Goal: Transaction & Acquisition: Download file/media

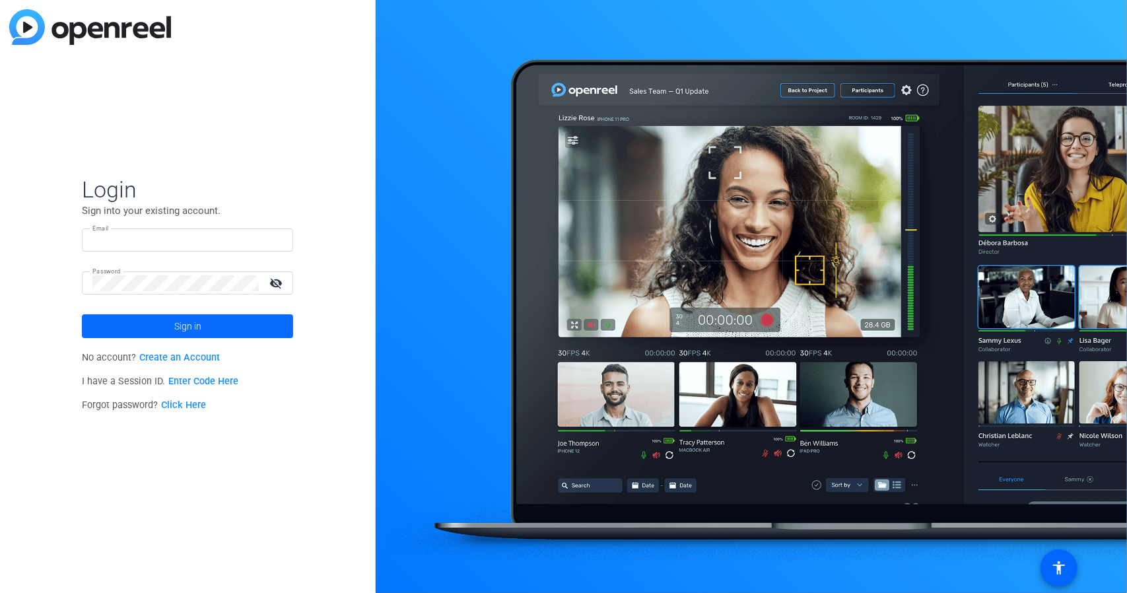
type input "[EMAIL_ADDRESS][DOMAIN_NAME]"
click at [209, 330] on span at bounding box center [187, 326] width 211 height 32
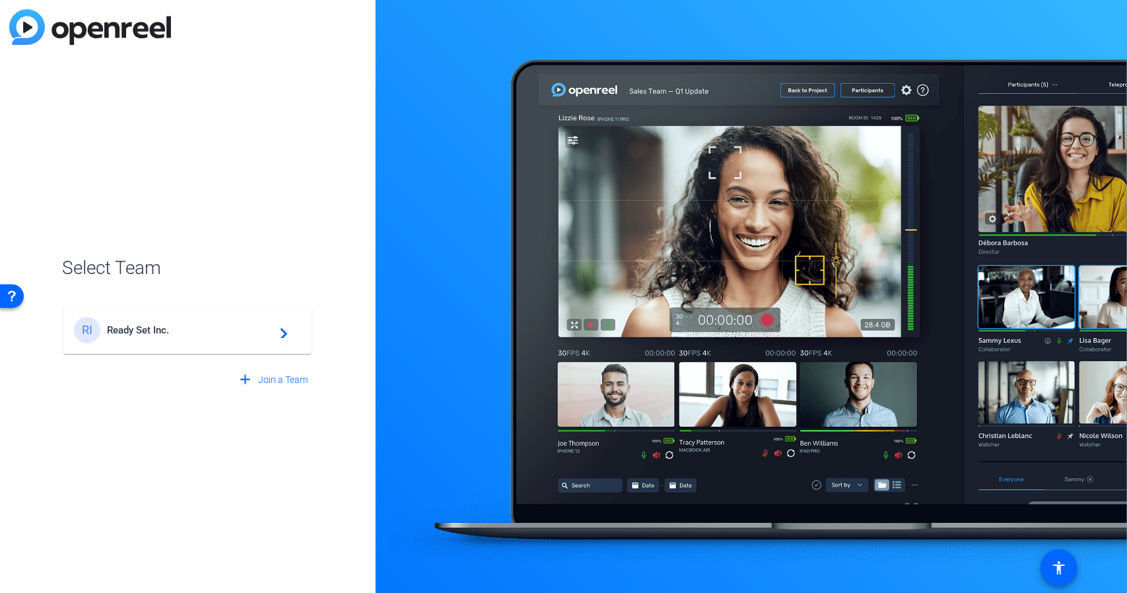
click at [178, 339] on div "RI Ready Set Inc. navigate_next" at bounding box center [187, 330] width 227 height 26
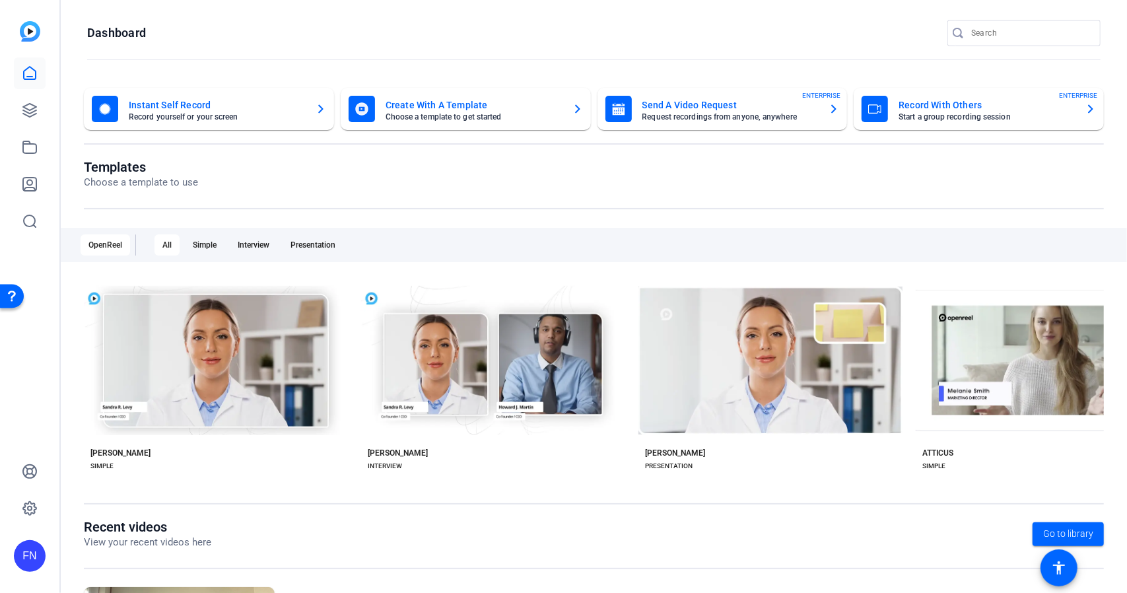
drag, startPoint x: 969, startPoint y: 34, endPoint x: 984, endPoint y: 30, distance: 14.9
click at [971, 34] on input "Search" at bounding box center [1030, 33] width 119 height 16
paste input "10002534475"
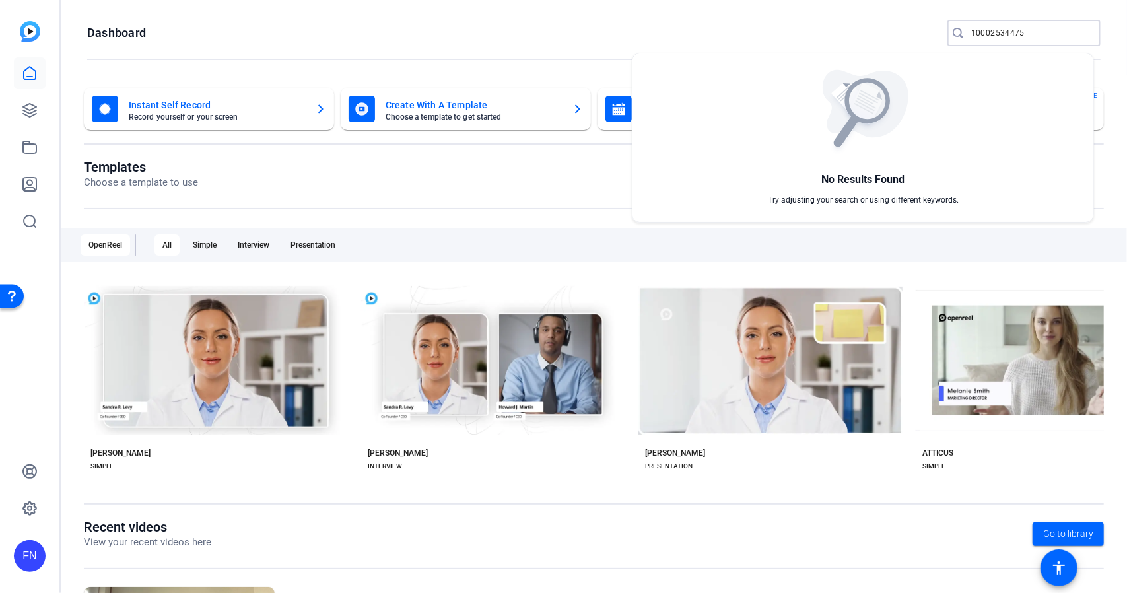
click at [1041, 34] on div at bounding box center [563, 296] width 1127 height 593
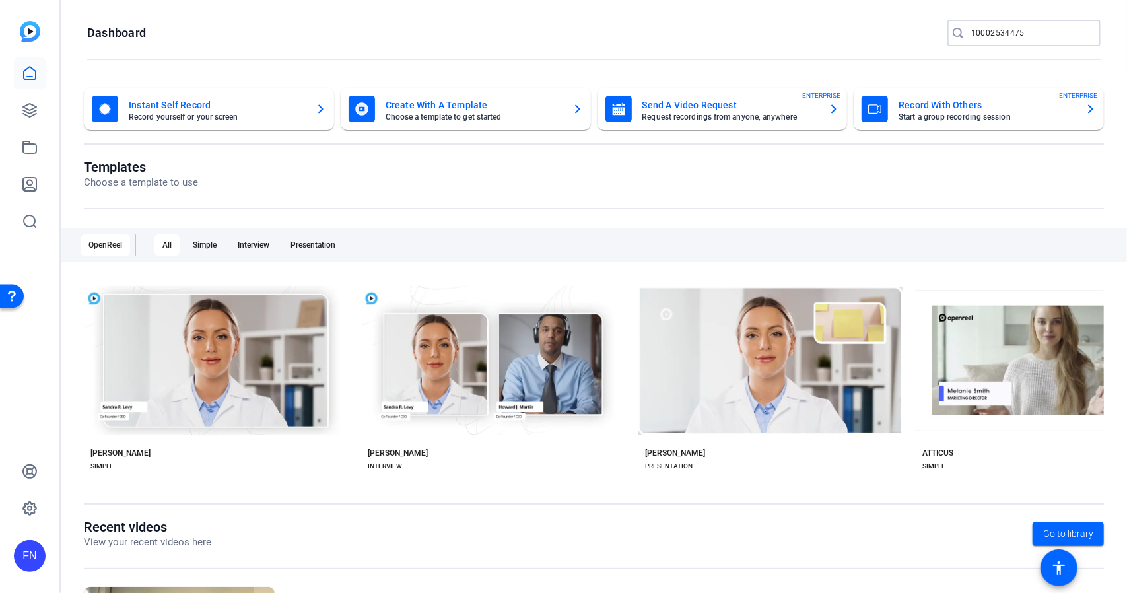
drag, startPoint x: 1028, startPoint y: 29, endPoint x: 941, endPoint y: 30, distance: 87.2
click at [948, 30] on div "10002534475" at bounding box center [1019, 33] width 143 height 26
paste input "9983752939"
type input "9983752939"
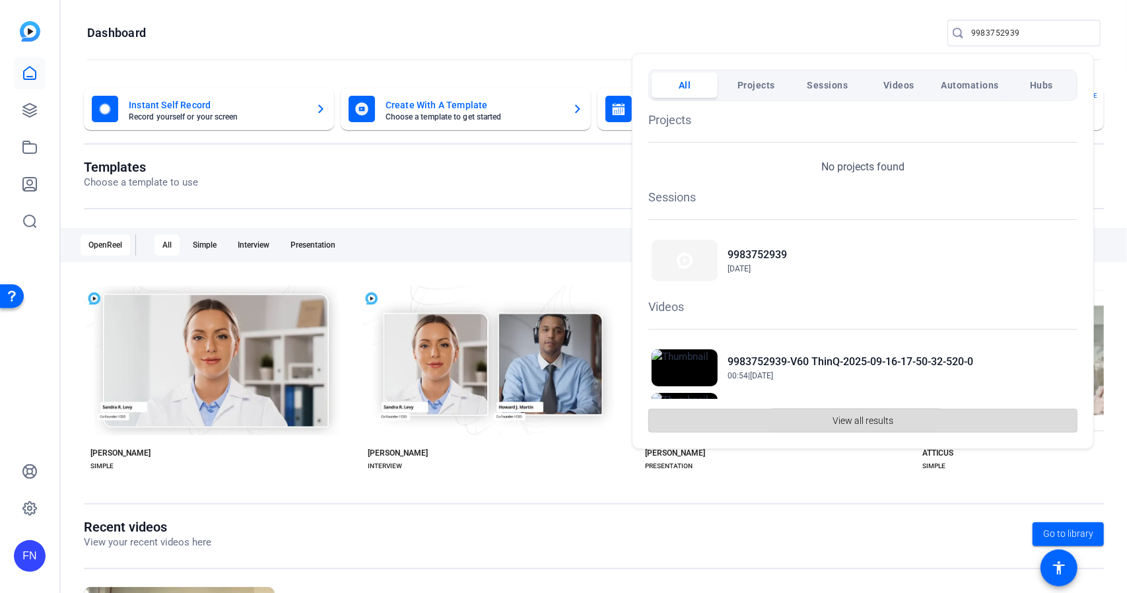
click at [841, 420] on span "View all results" at bounding box center [863, 420] width 61 height 25
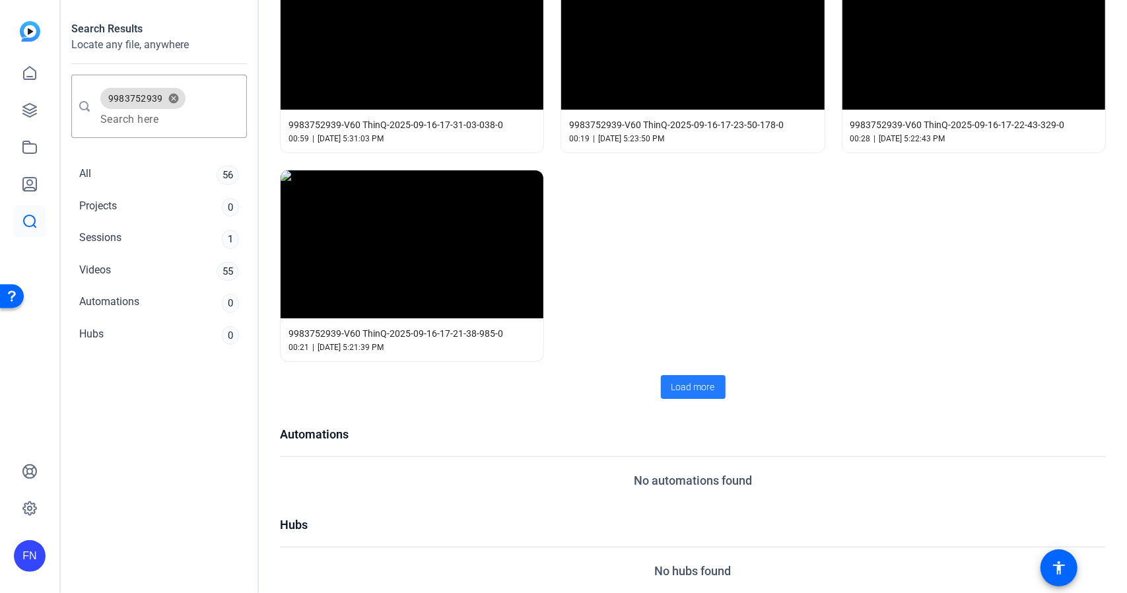
click at [697, 385] on span "Load more" at bounding box center [694, 387] width 44 height 14
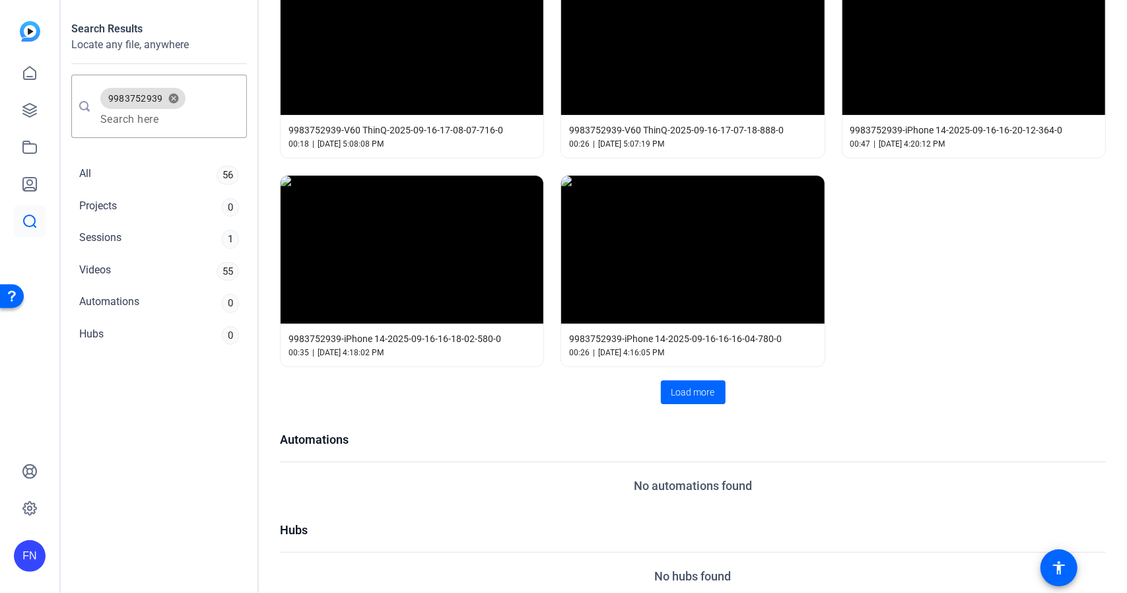
scroll to position [1374, 0]
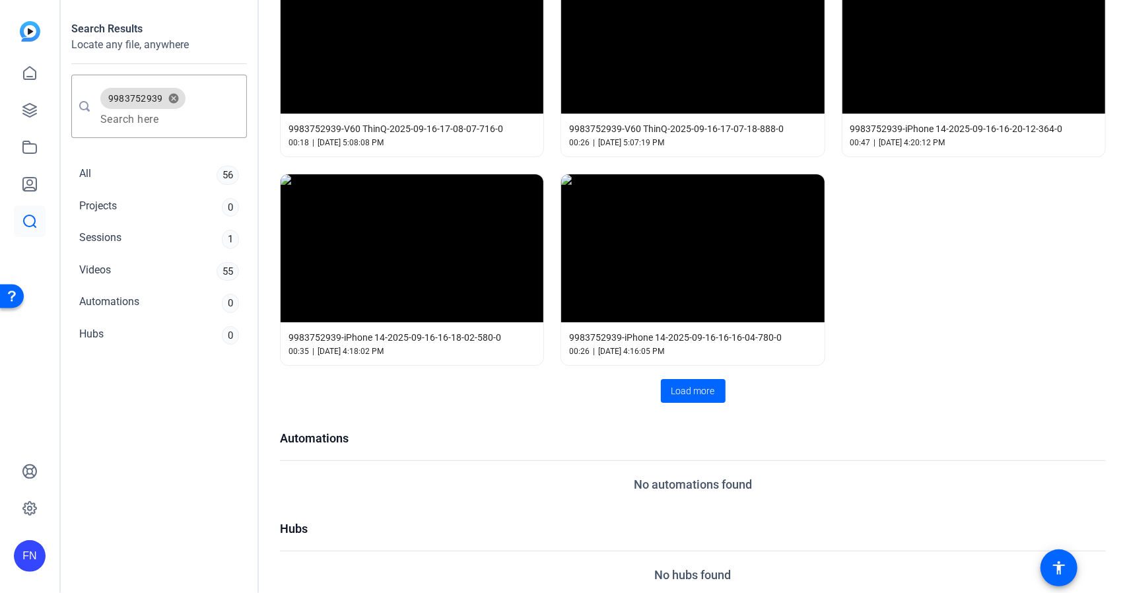
click at [682, 386] on span at bounding box center [693, 391] width 65 height 32
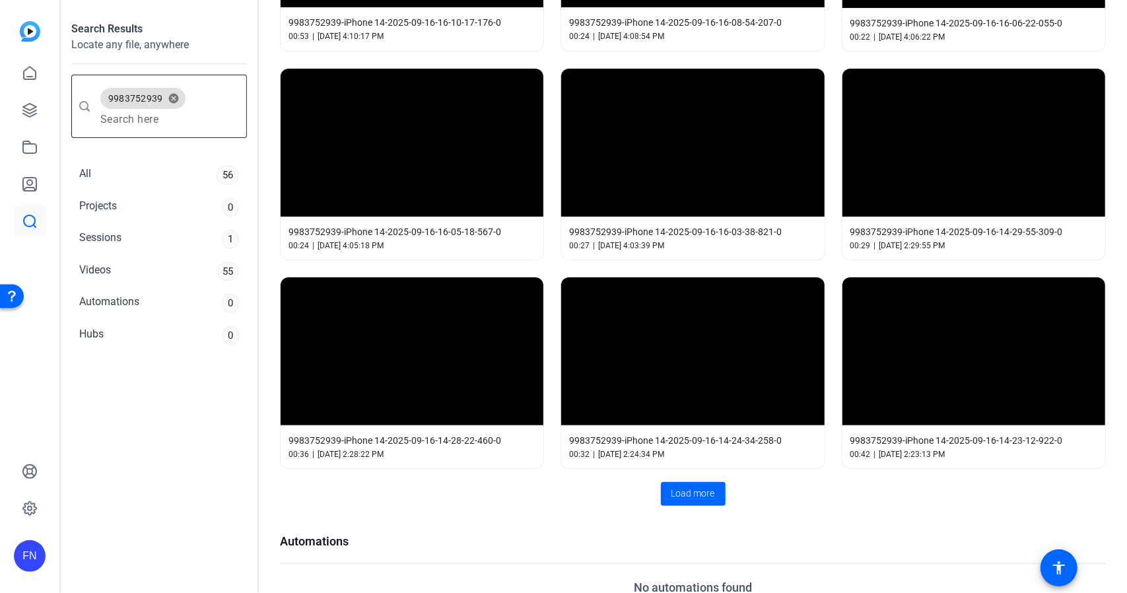
scroll to position [1902, 0]
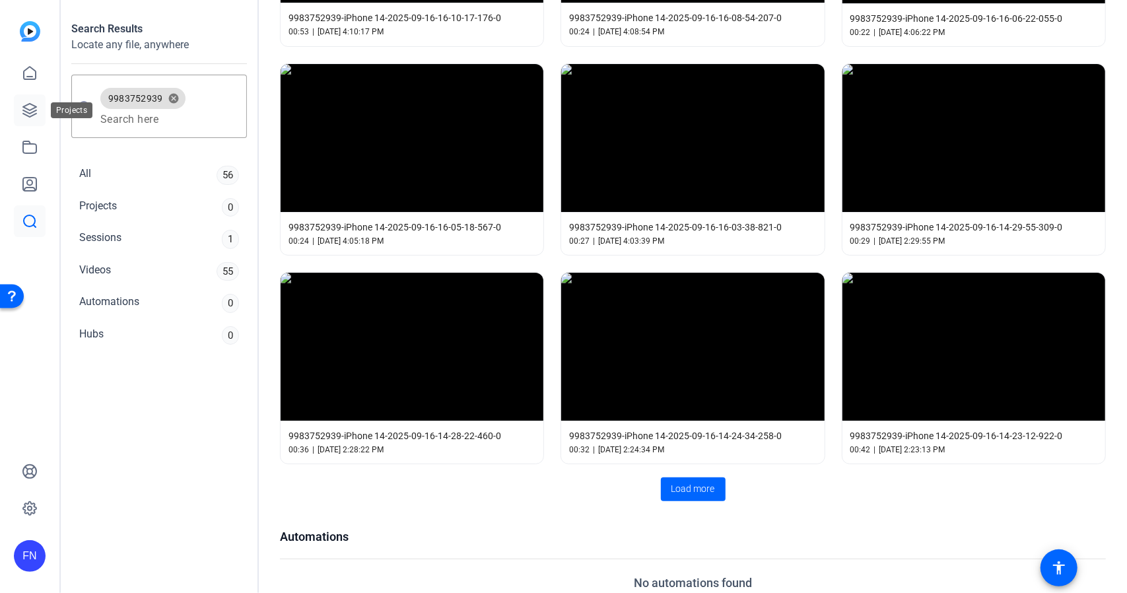
click at [26, 115] on icon at bounding box center [29, 110] width 13 height 13
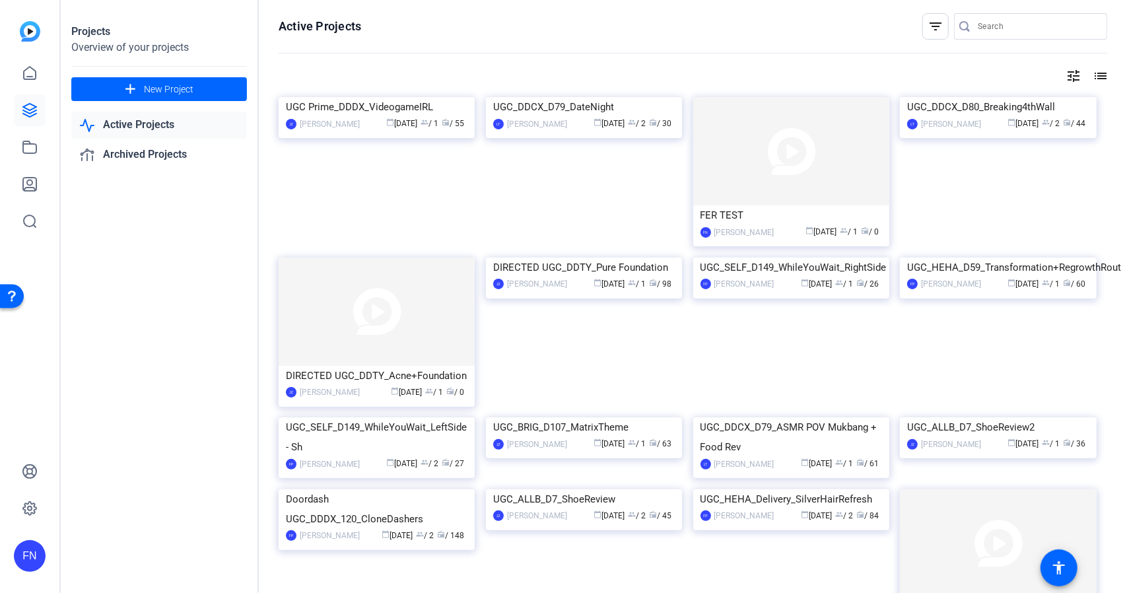
click at [991, 28] on input "Search" at bounding box center [1037, 26] width 119 height 16
paste input "9983752939"
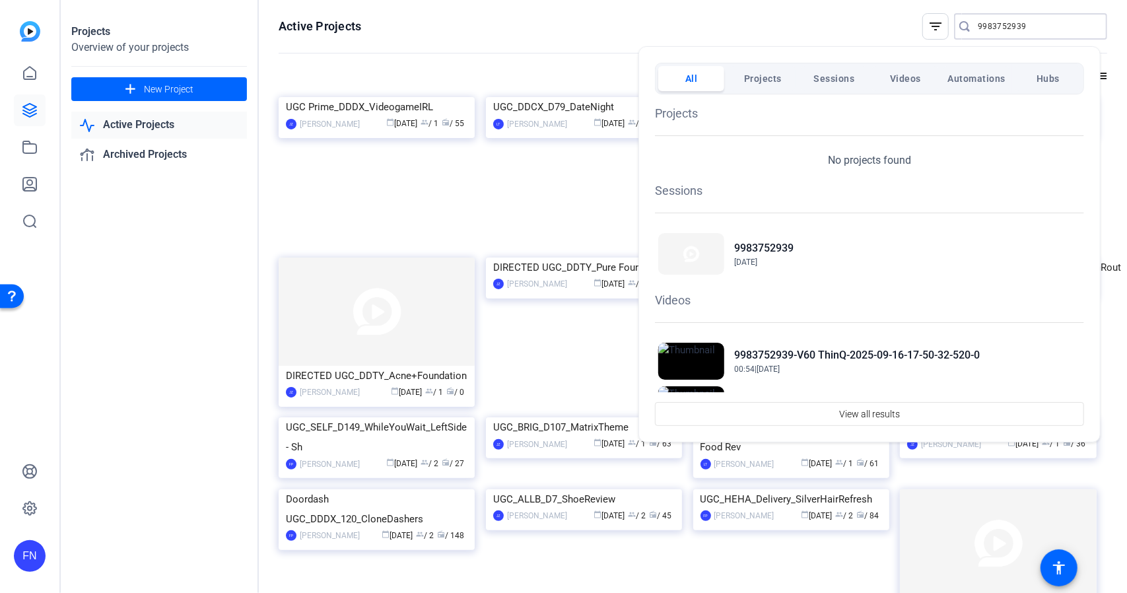
type input "9983752939"
click at [766, 76] on span "Projects" at bounding box center [763, 79] width 38 height 24
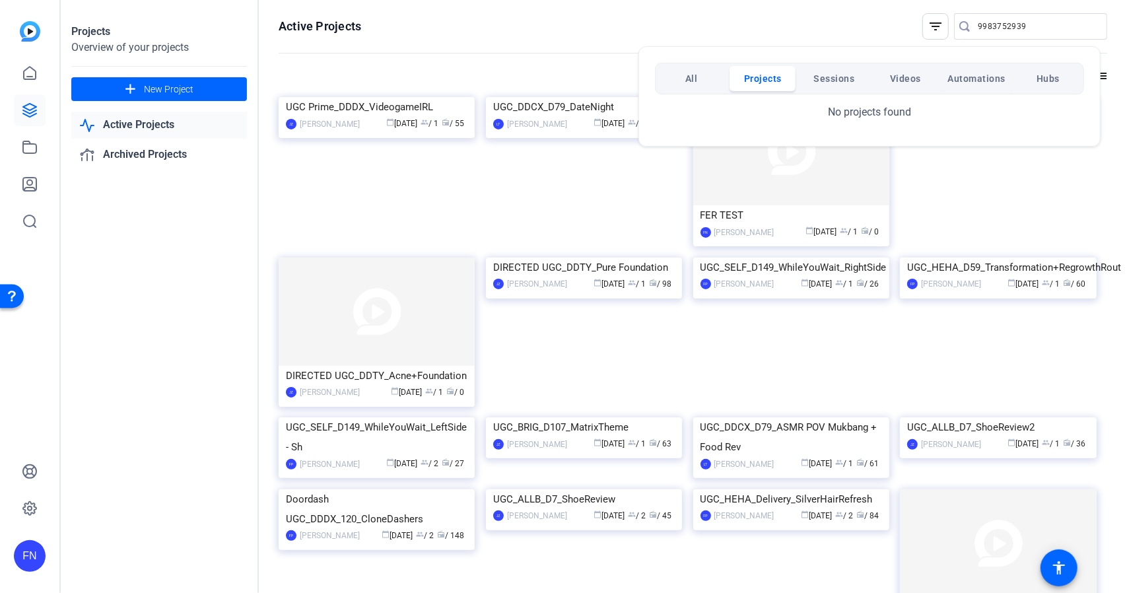
click at [679, 73] on button "All" at bounding box center [691, 78] width 66 height 25
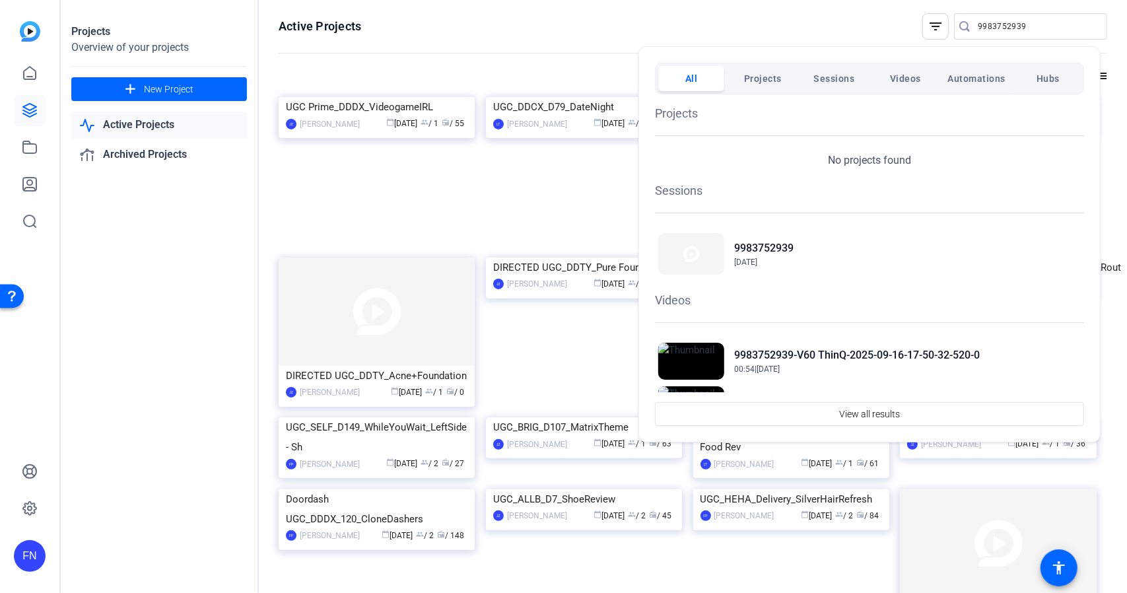
click at [382, 215] on div at bounding box center [563, 296] width 1127 height 593
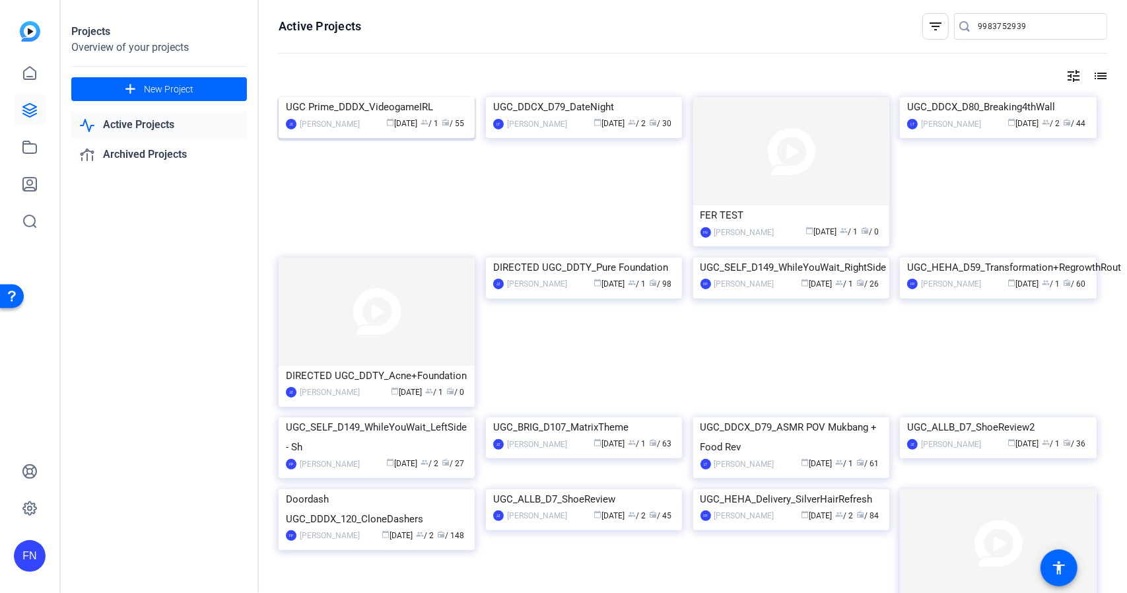
click at [374, 97] on img at bounding box center [377, 97] width 196 height 0
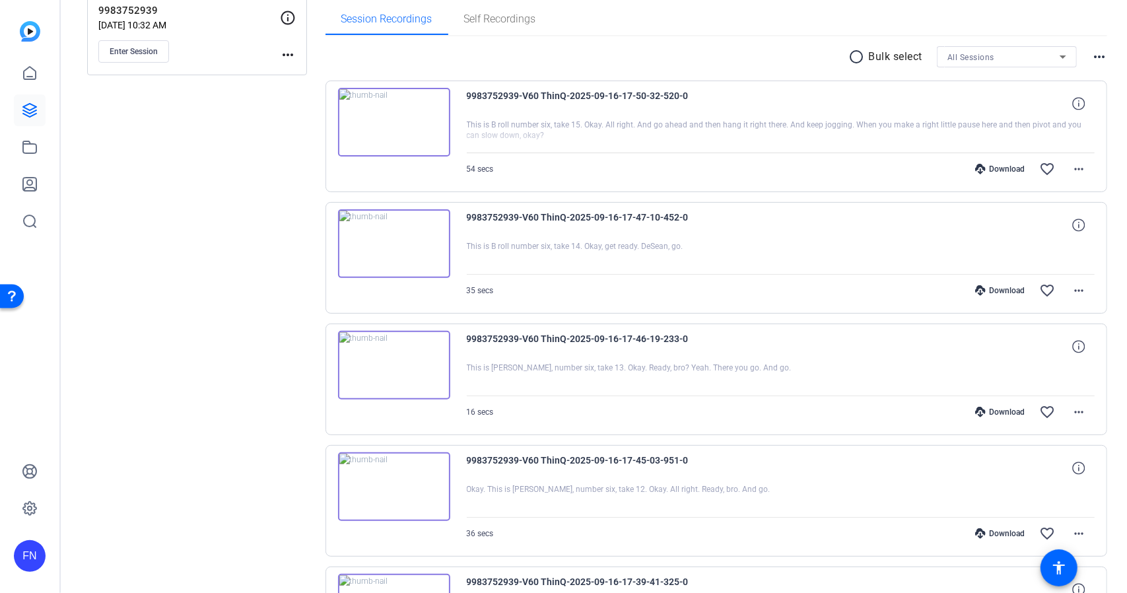
scroll to position [198, 0]
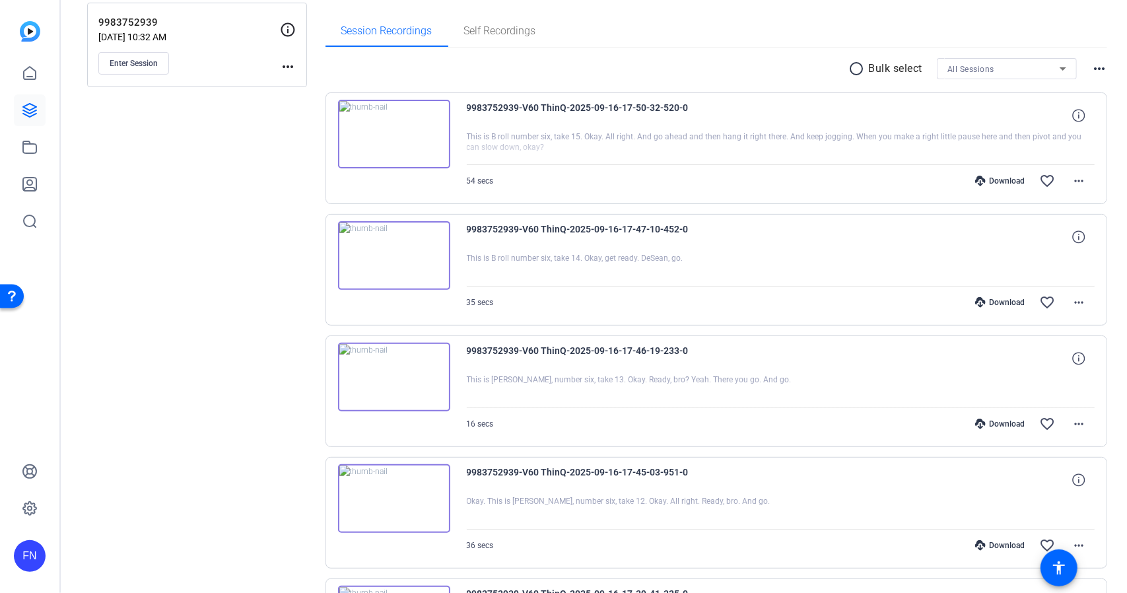
click at [989, 68] on div "All Sessions" at bounding box center [1004, 69] width 112 height 17
click at [806, 68] on div at bounding box center [563, 296] width 1127 height 593
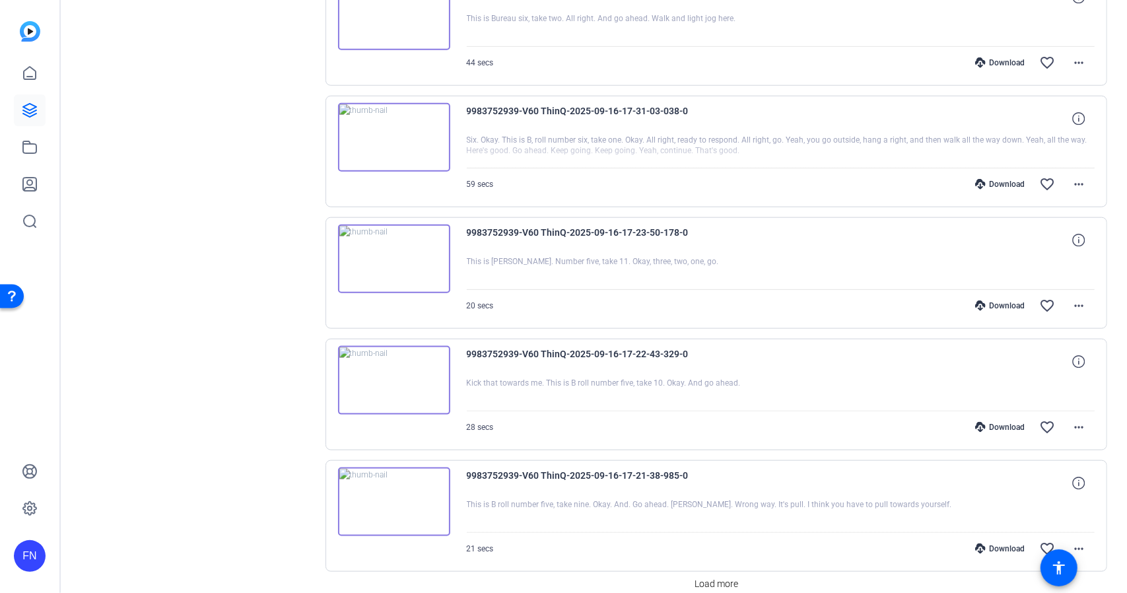
scroll to position [979, 0]
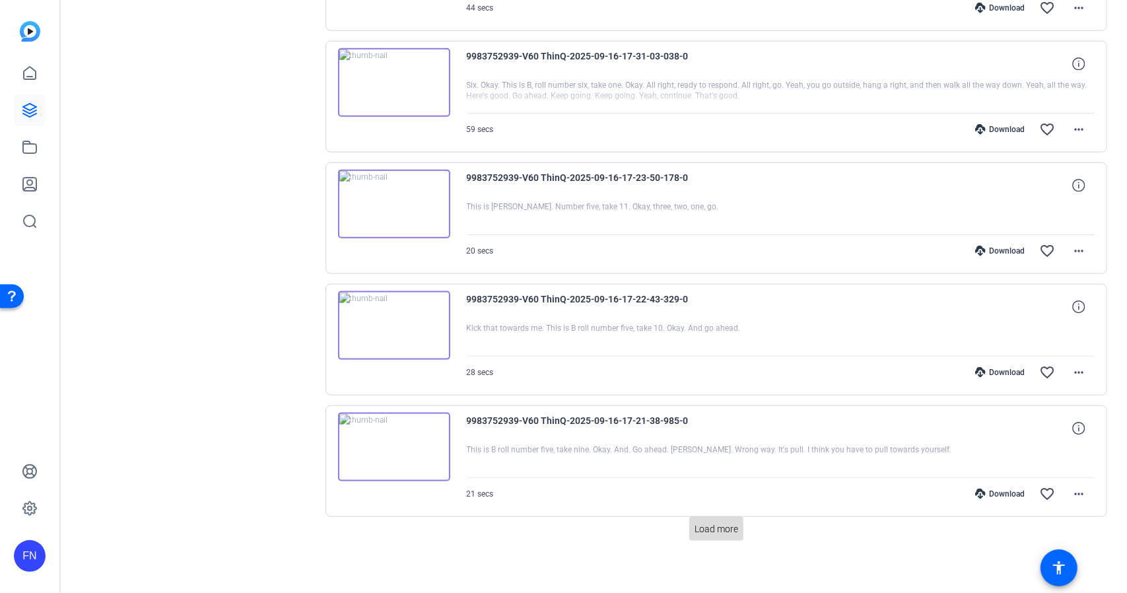
click at [713, 522] on span "Load more" at bounding box center [717, 529] width 44 height 14
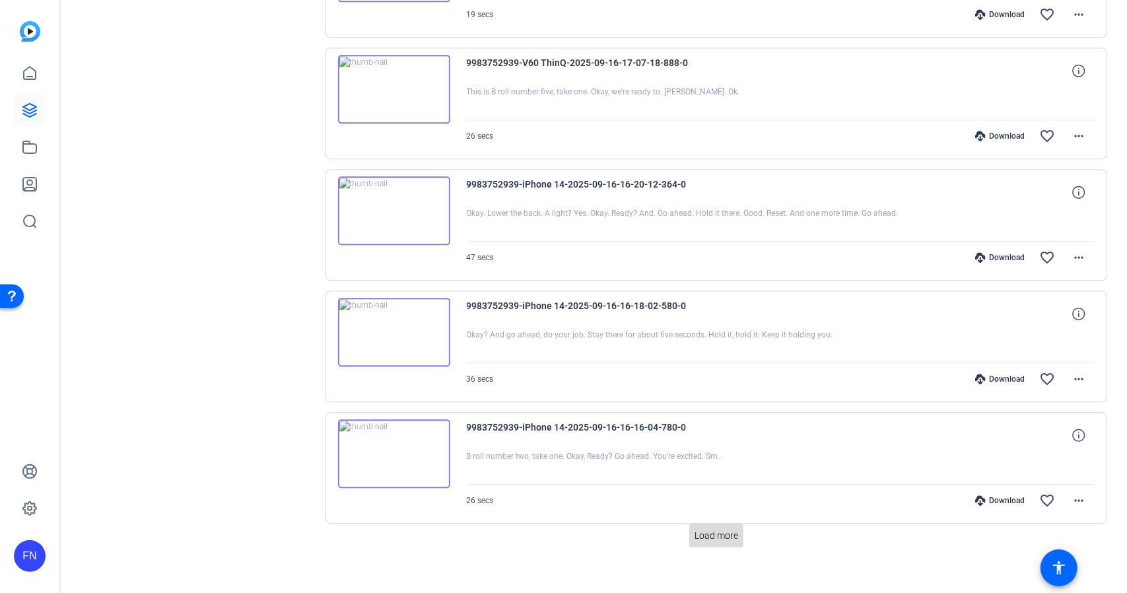
click at [696, 529] on span "Load more" at bounding box center [717, 536] width 44 height 14
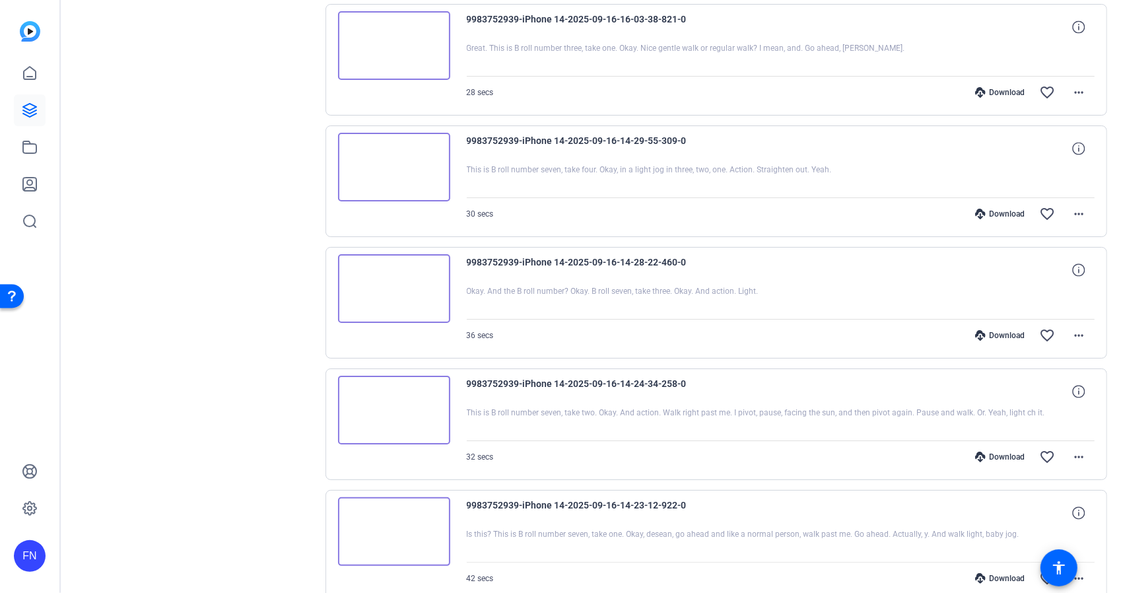
scroll to position [3396, 0]
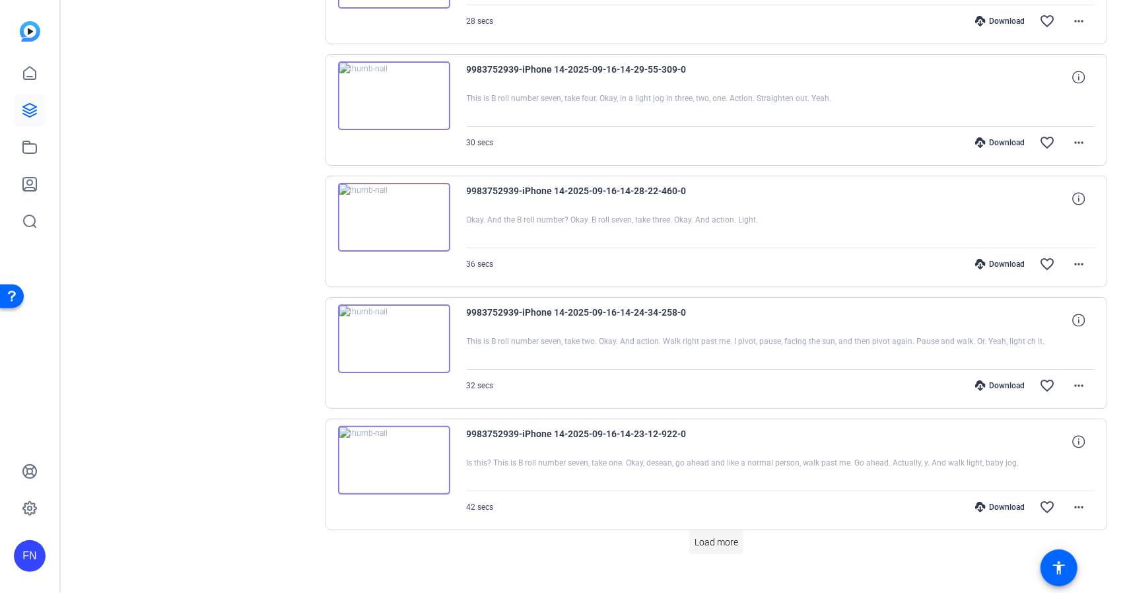
click at [707, 536] on span "Load more" at bounding box center [717, 543] width 44 height 14
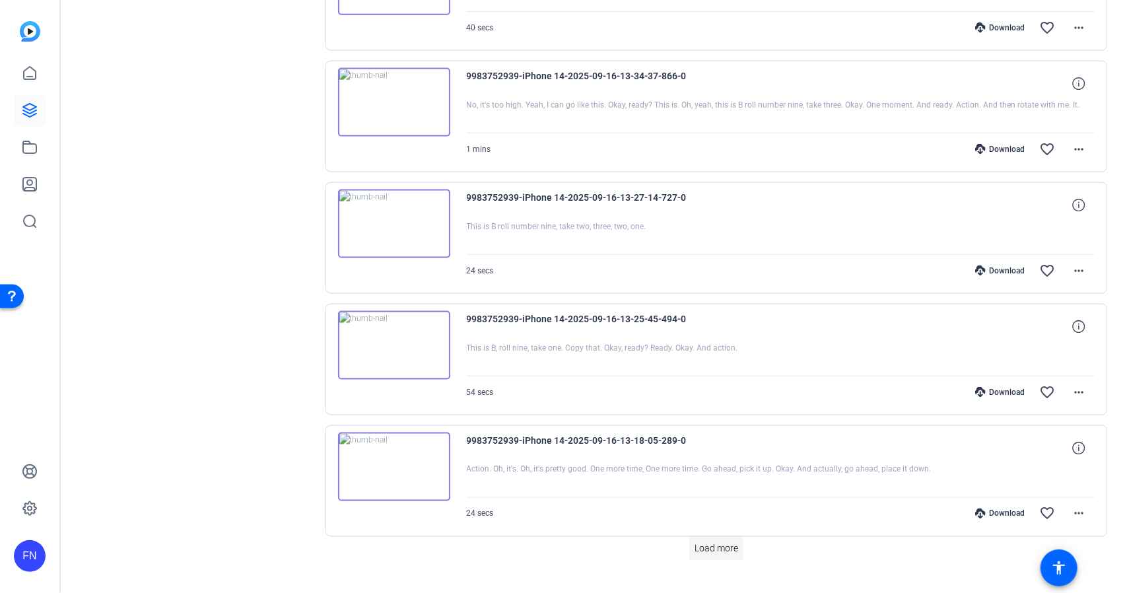
click at [702, 533] on span at bounding box center [716, 549] width 54 height 32
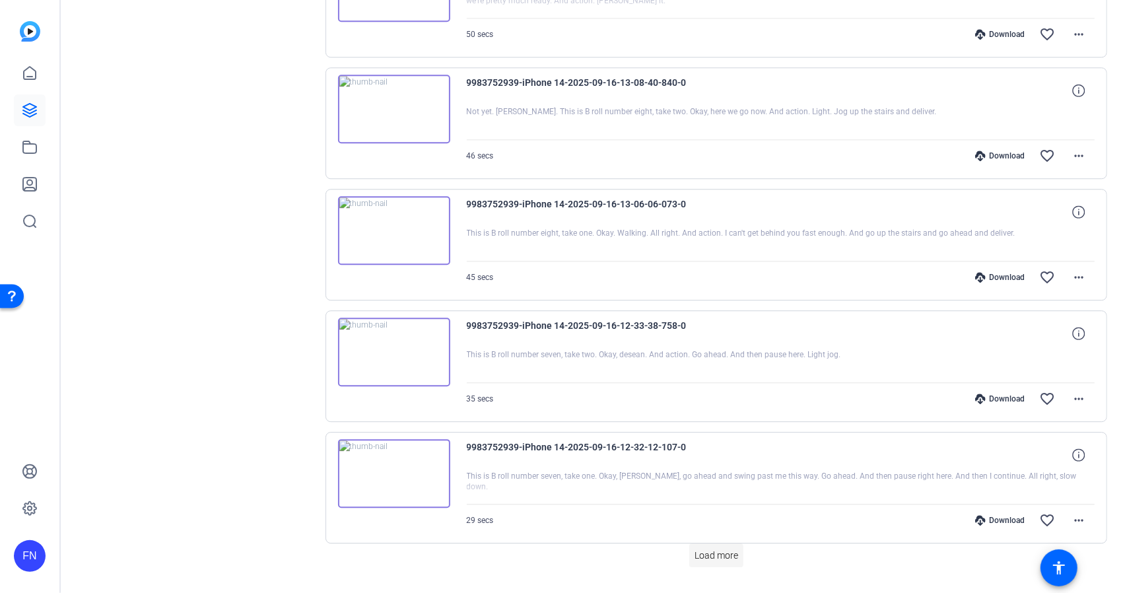
click at [705, 549] on span "Load more" at bounding box center [717, 556] width 44 height 14
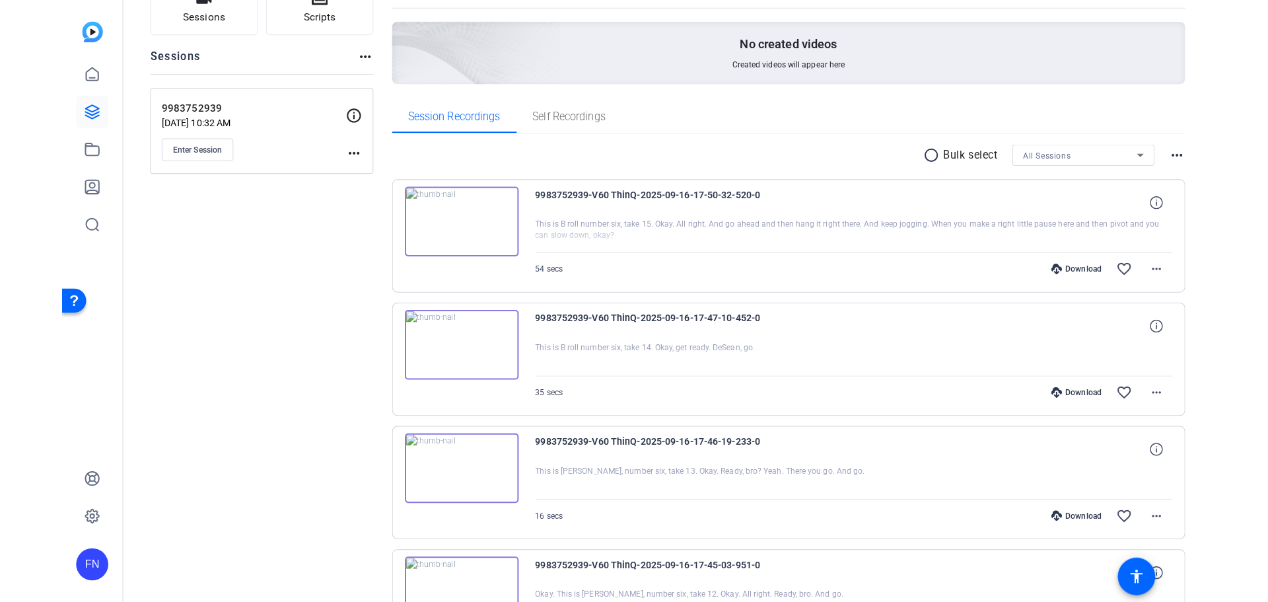
scroll to position [109, 0]
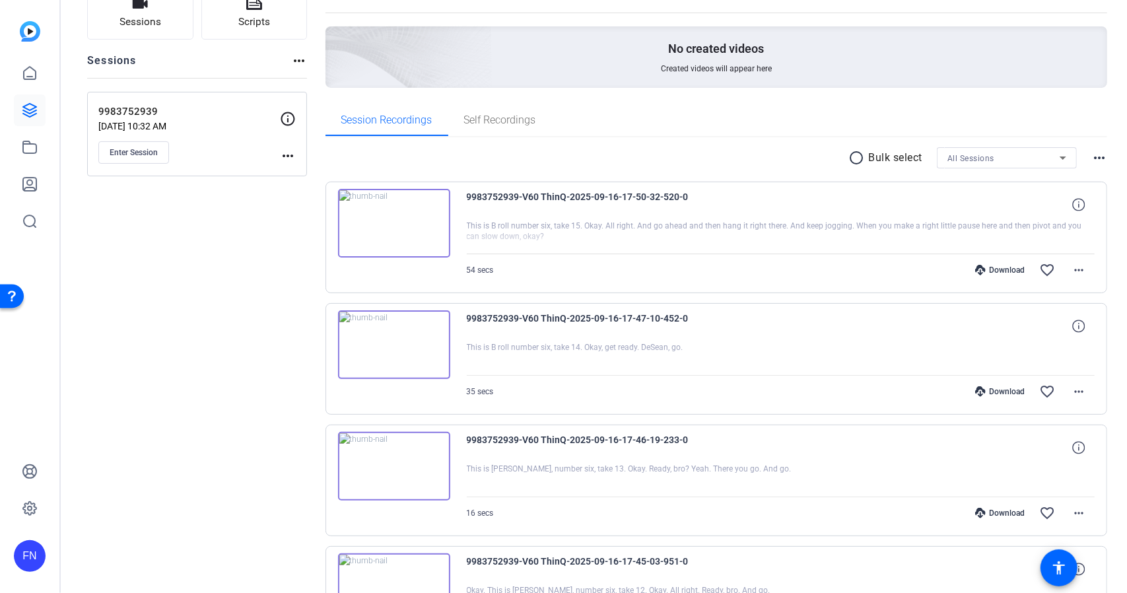
click at [849, 162] on mat-icon "radio_button_unchecked" at bounding box center [859, 158] width 20 height 16
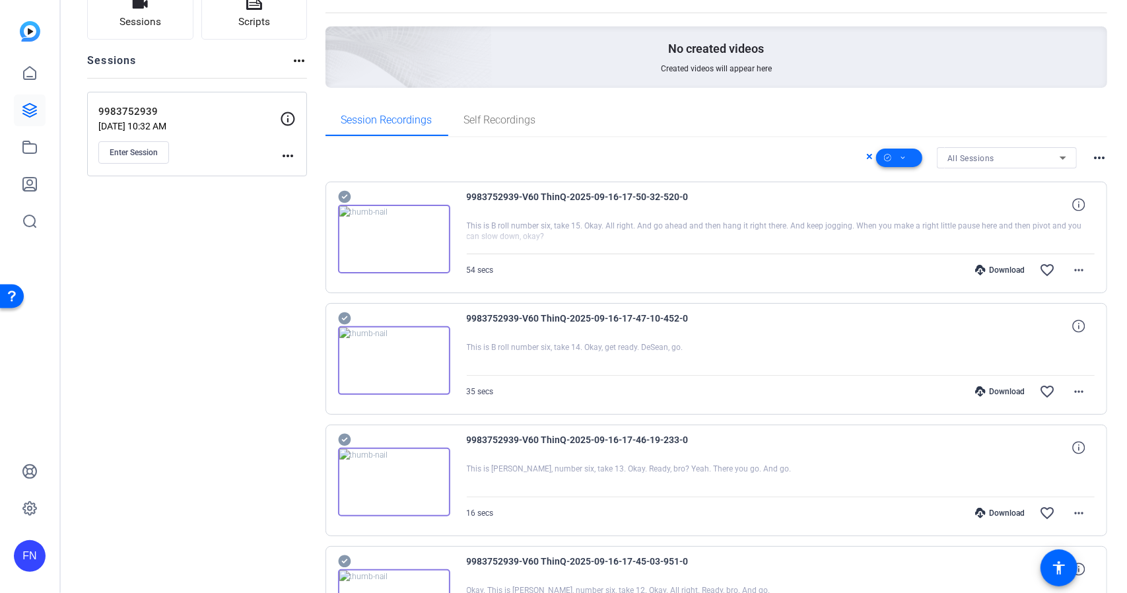
click at [902, 157] on span at bounding box center [899, 158] width 46 height 32
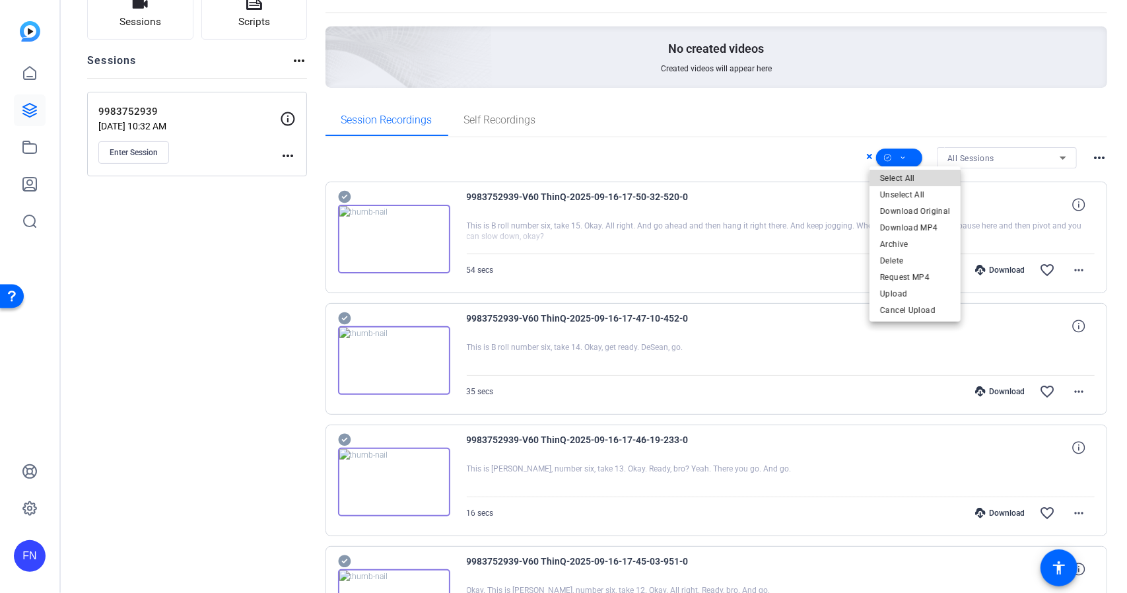
click at [923, 182] on span "Select All" at bounding box center [915, 178] width 70 height 16
click at [938, 203] on span "Download Original" at bounding box center [915, 211] width 70 height 16
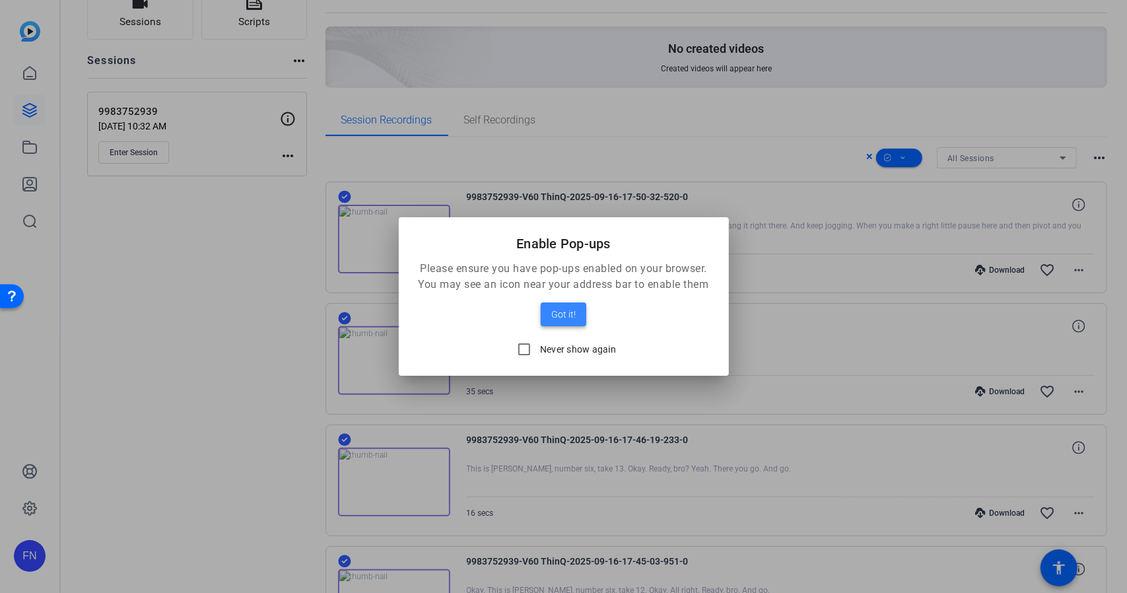
click at [569, 312] on span "Got it!" at bounding box center [563, 314] width 24 height 16
